Goal: Check status: Check status

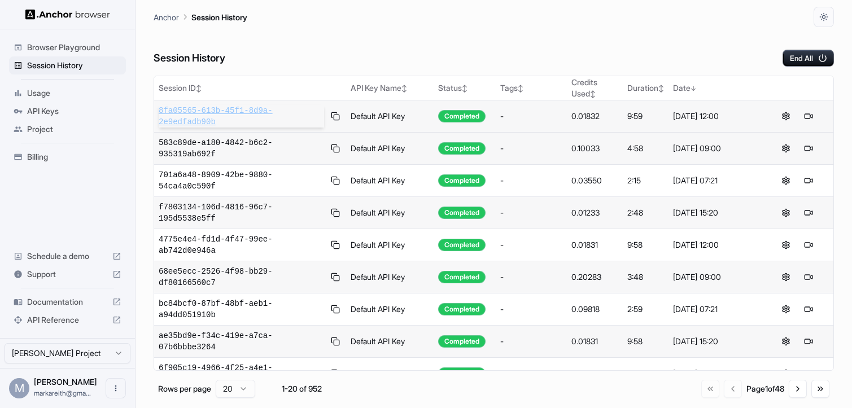
click at [243, 109] on span "8fa05565-613b-45f1-8d9a-2e9edfadb90b" at bounding box center [242, 116] width 166 height 23
